Goal: Information Seeking & Learning: Learn about a topic

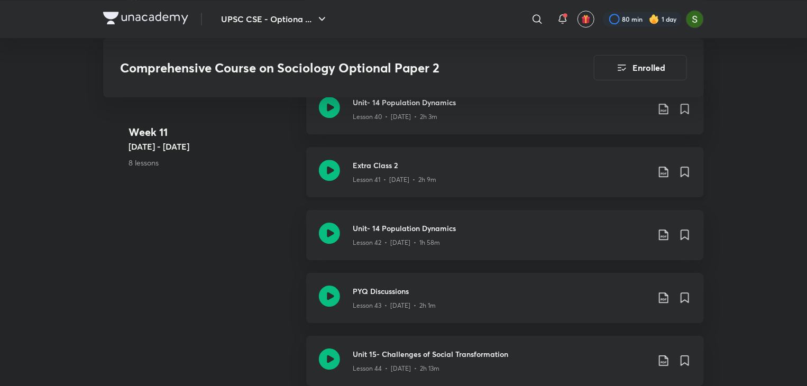
scroll to position [3592, 0]
click at [325, 242] on icon at bounding box center [329, 232] width 21 height 21
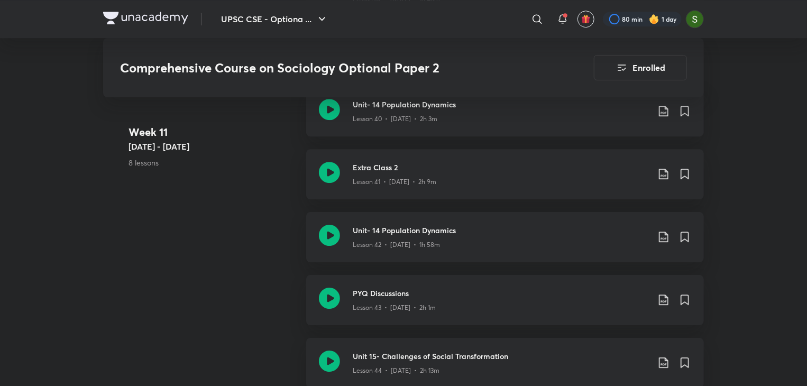
scroll to position [3589, 0]
click at [328, 172] on icon at bounding box center [329, 172] width 21 height 21
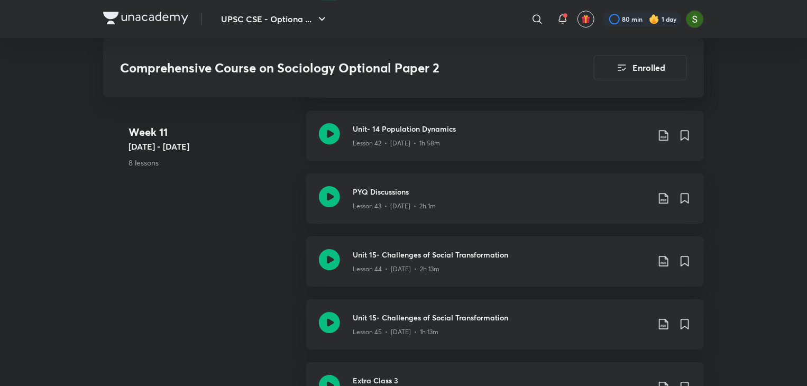
scroll to position [3690, 0]
click at [325, 133] on icon at bounding box center [329, 134] width 21 height 21
